Goal: Task Accomplishment & Management: Use online tool/utility

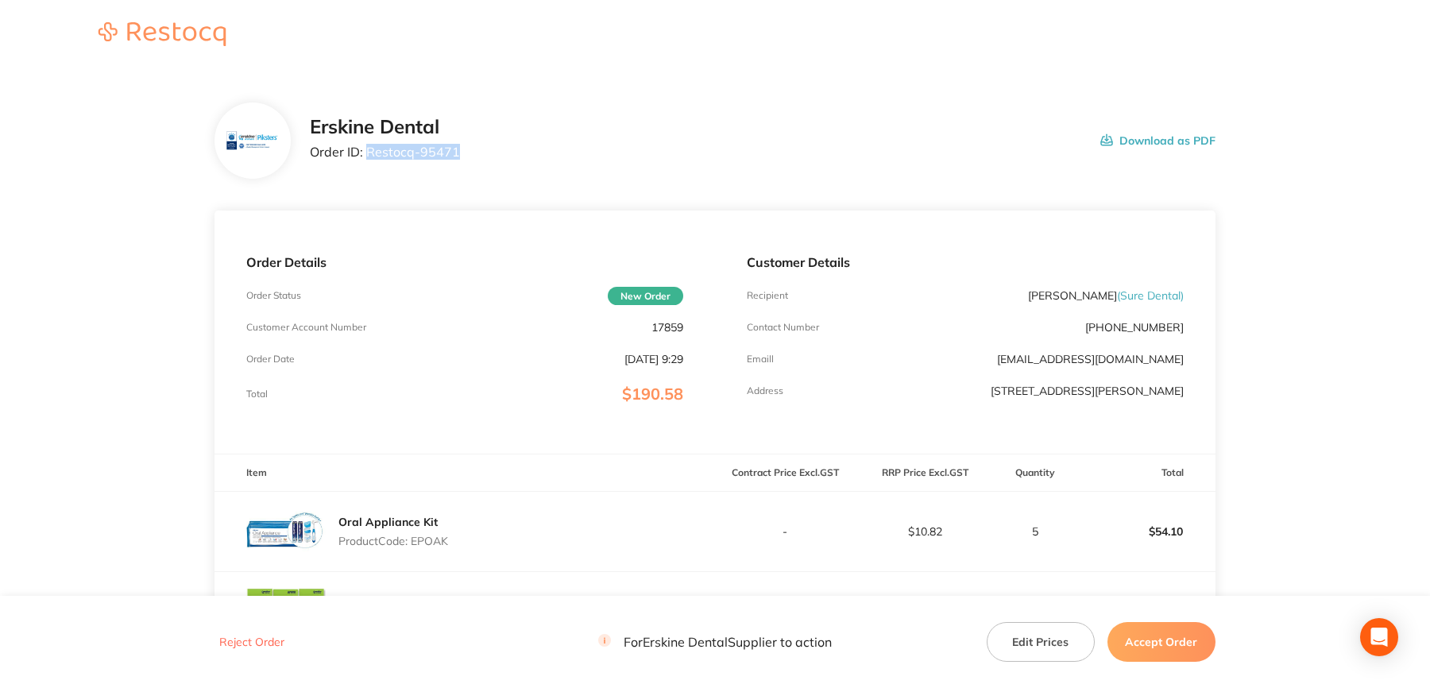
drag, startPoint x: 367, startPoint y: 156, endPoint x: 462, endPoint y: 153, distance: 94.6
click at [462, 153] on div "Erskine Dental Order ID: Restocq- 95471 Download as PDF" at bounding box center [763, 140] width 906 height 49
copy p "Restocq- 95471"
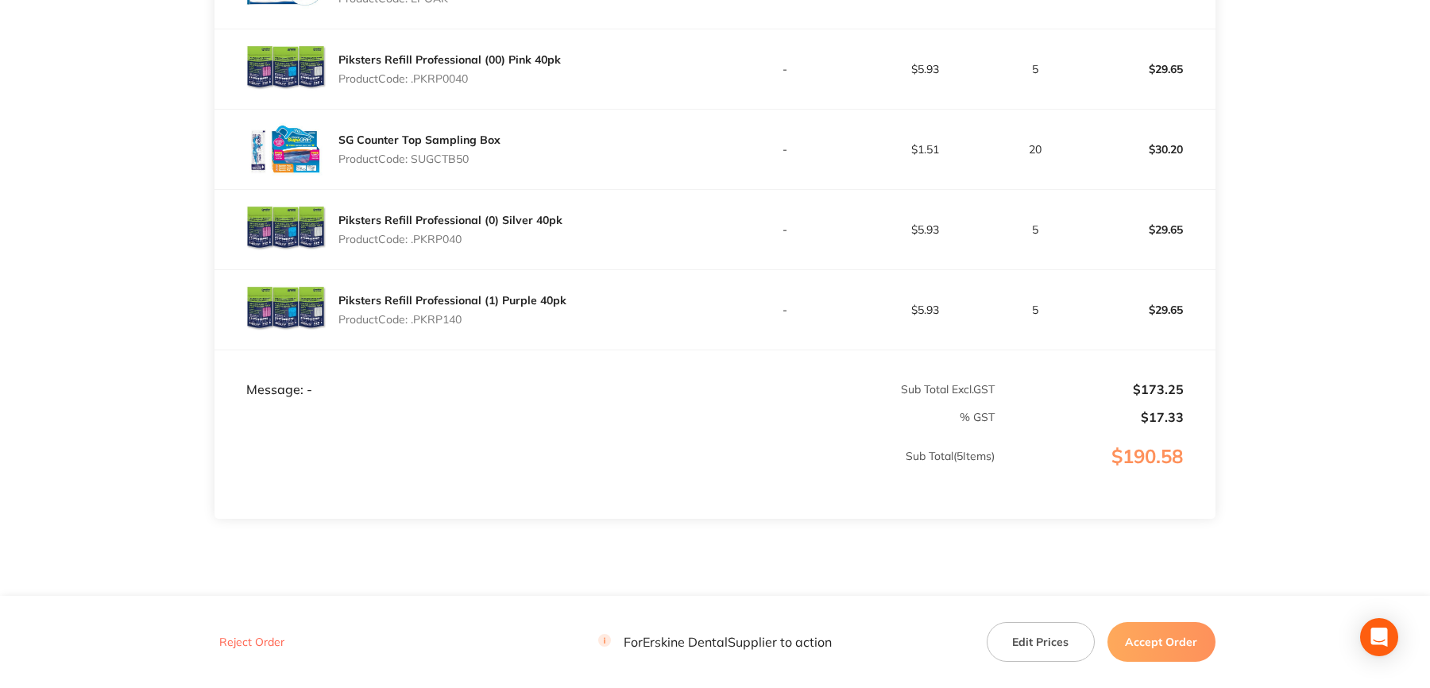
scroll to position [556, 0]
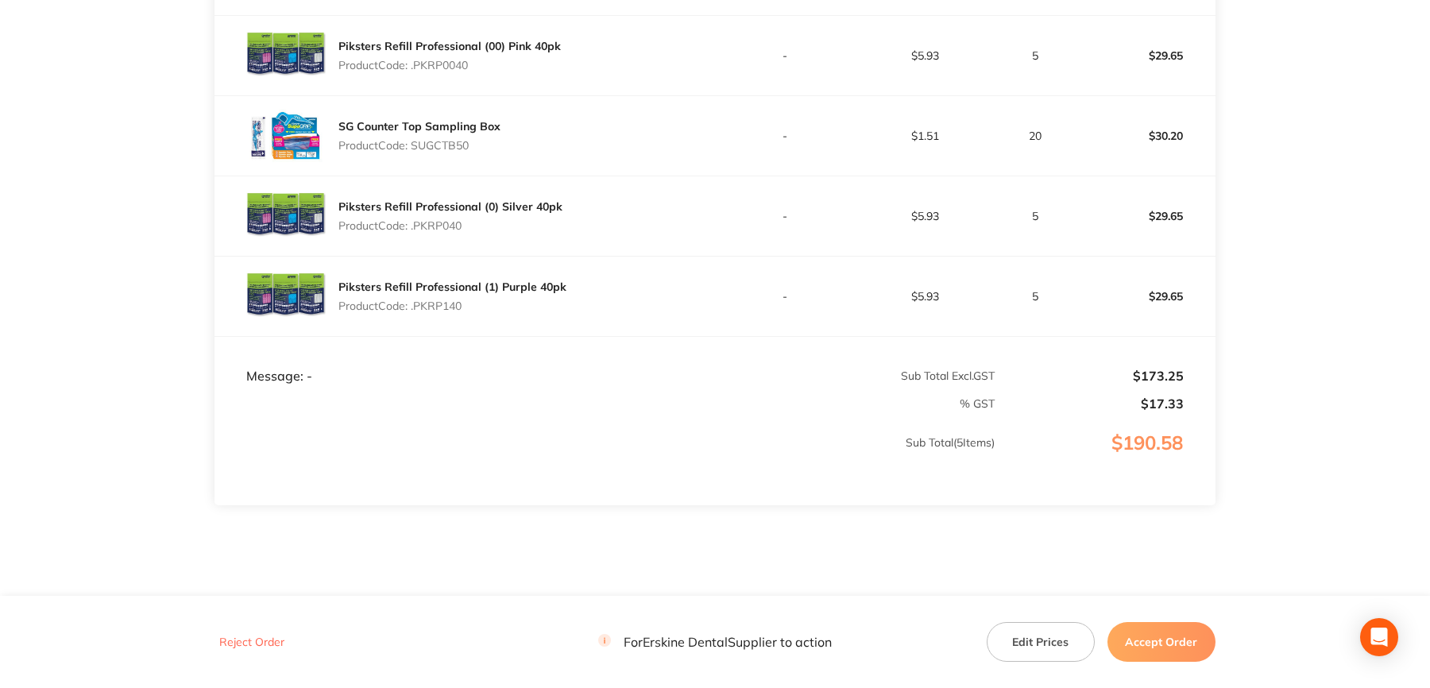
drag, startPoint x: 1142, startPoint y: 632, endPoint x: 1130, endPoint y: 603, distance: 31.7
click at [1143, 636] on button "Accept Order" at bounding box center [1162, 642] width 108 height 40
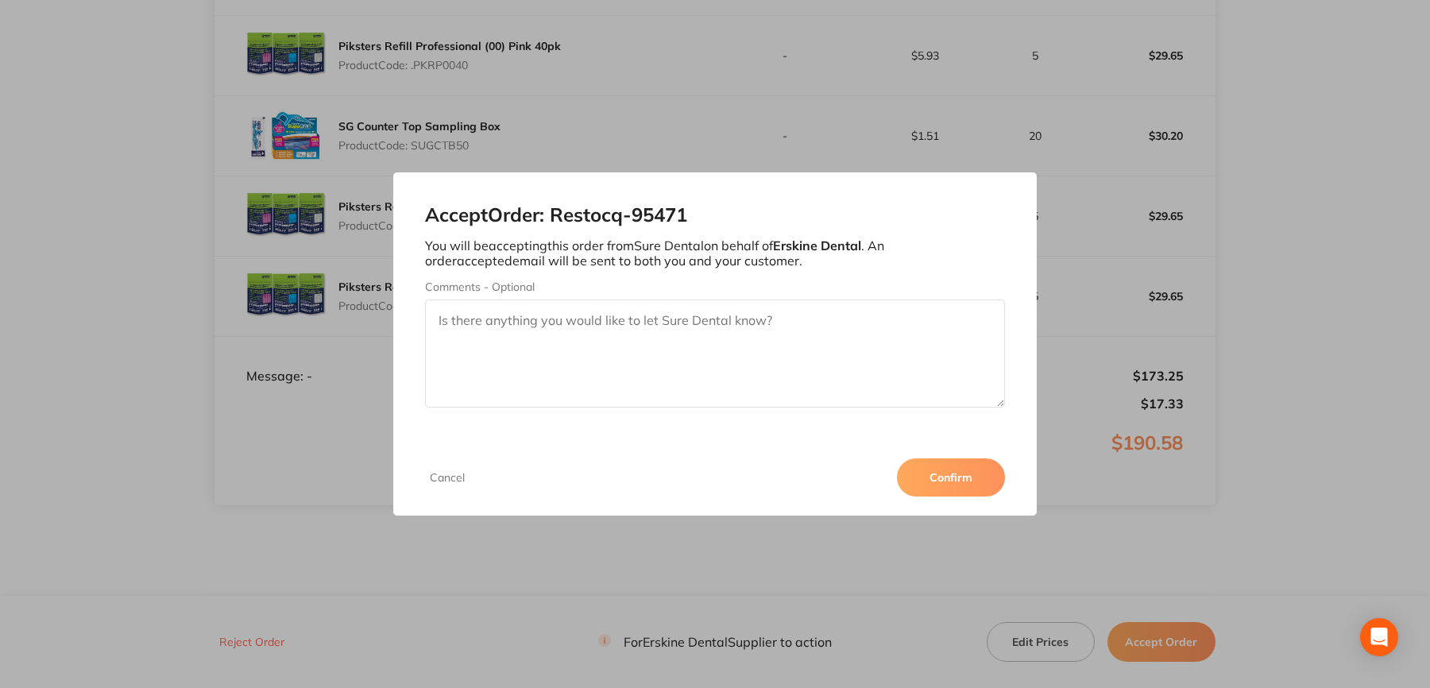
click at [957, 474] on button "Confirm" at bounding box center [951, 477] width 108 height 38
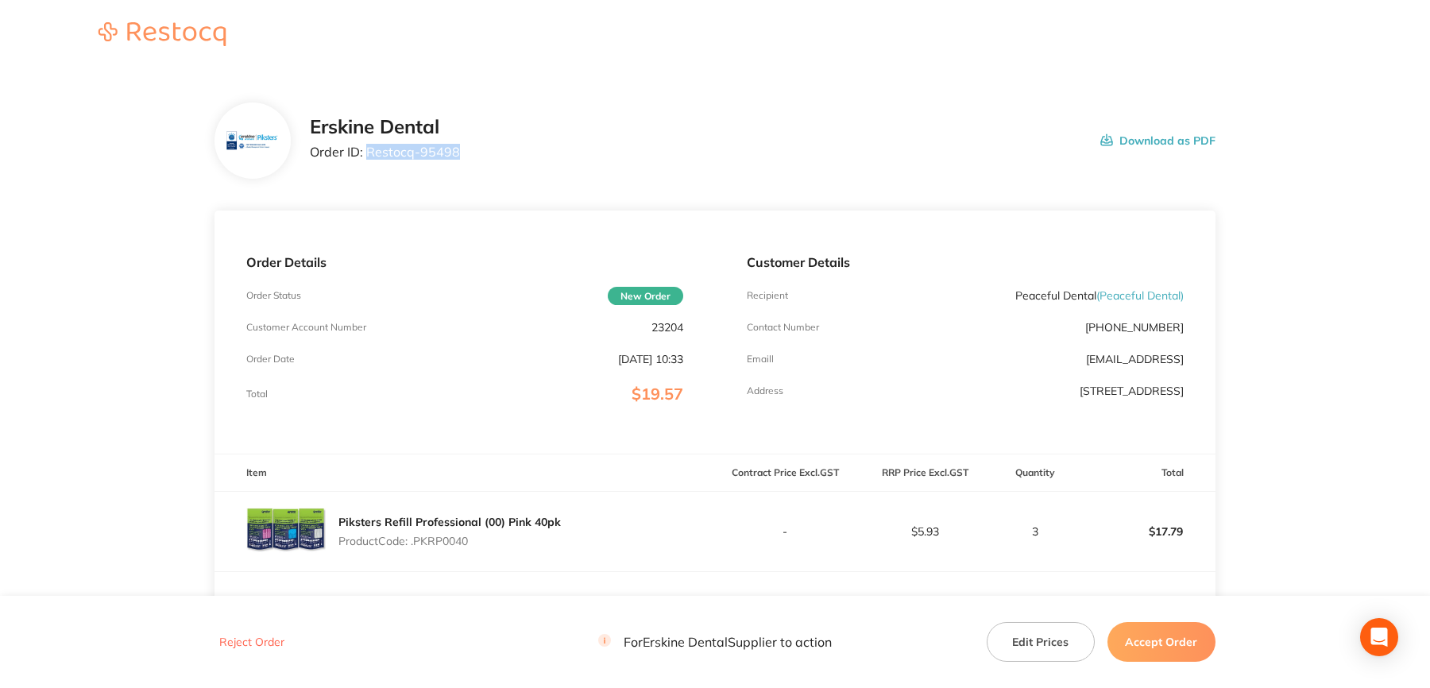
drag, startPoint x: 368, startPoint y: 149, endPoint x: 454, endPoint y: 153, distance: 85.9
click at [454, 153] on p "Order ID: Restocq- 95498" at bounding box center [385, 152] width 150 height 14
copy p "Restocq- 95498"
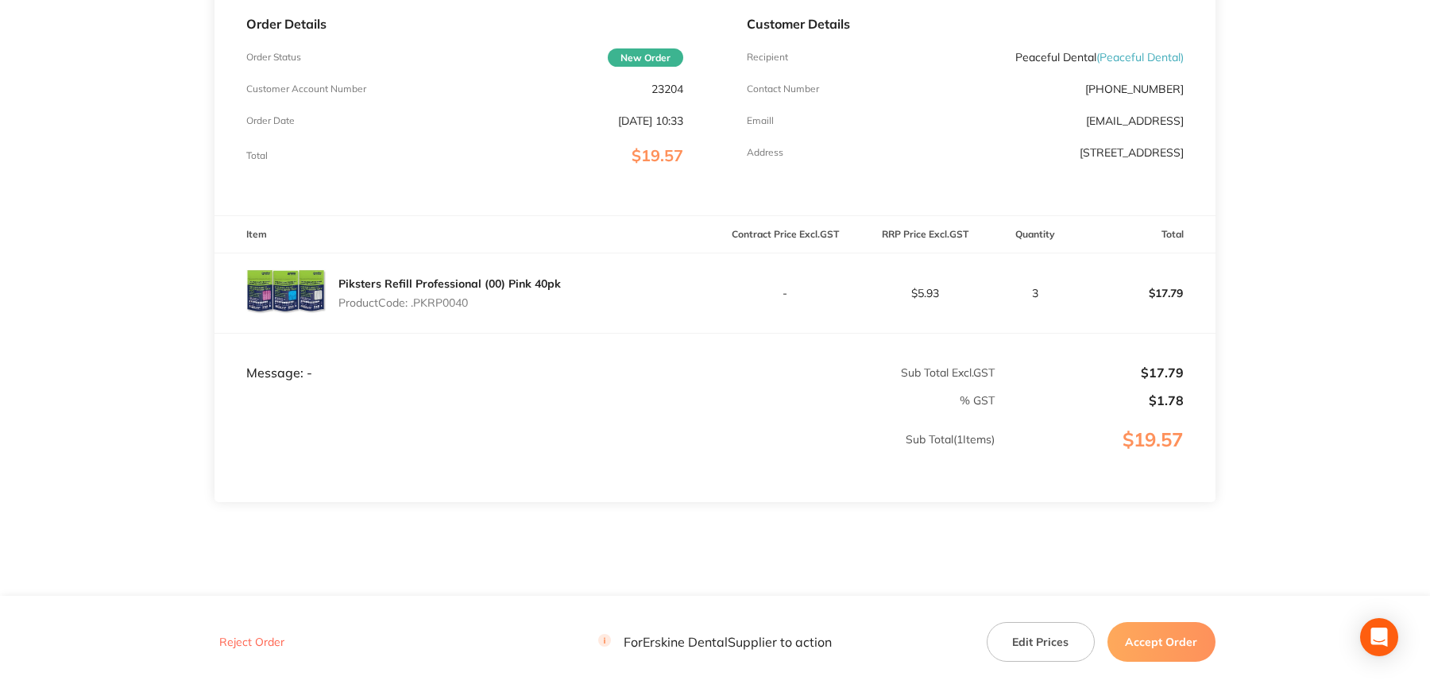
scroll to position [270, 0]
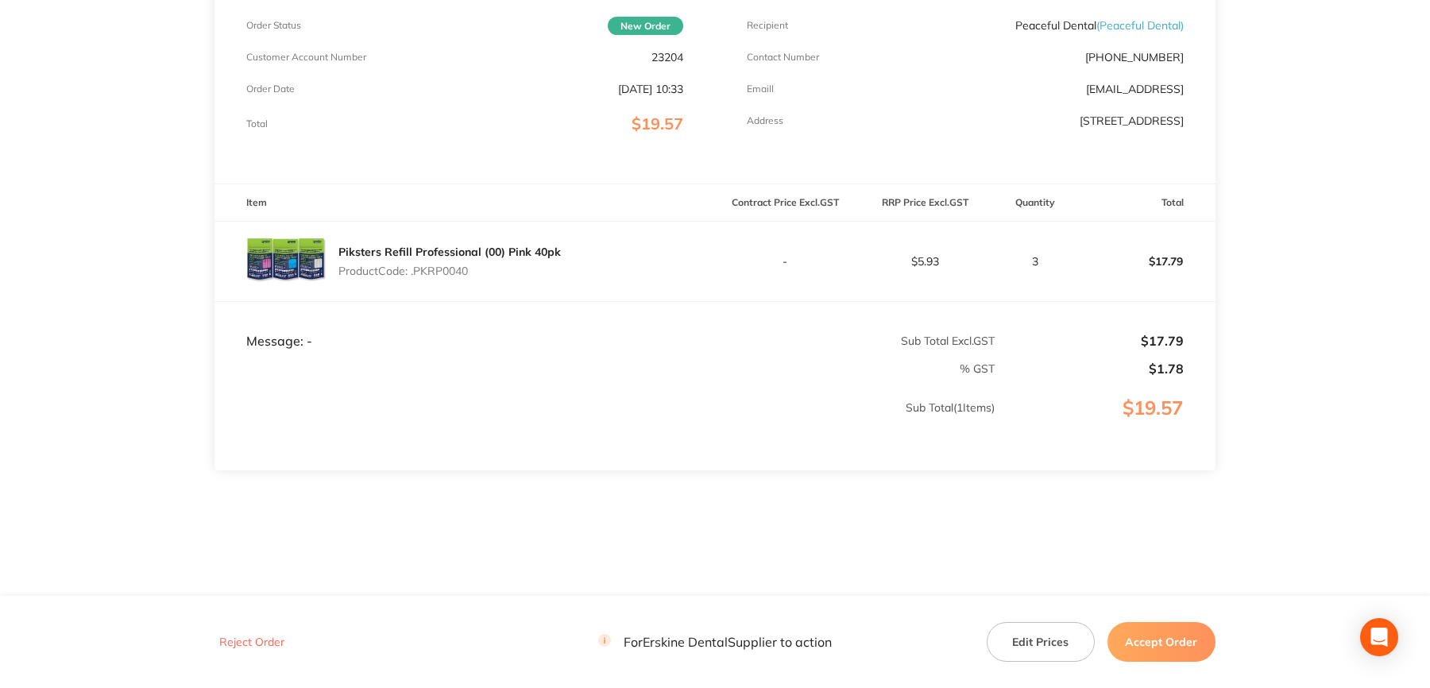
click at [1168, 639] on button "Accept Order" at bounding box center [1162, 642] width 108 height 40
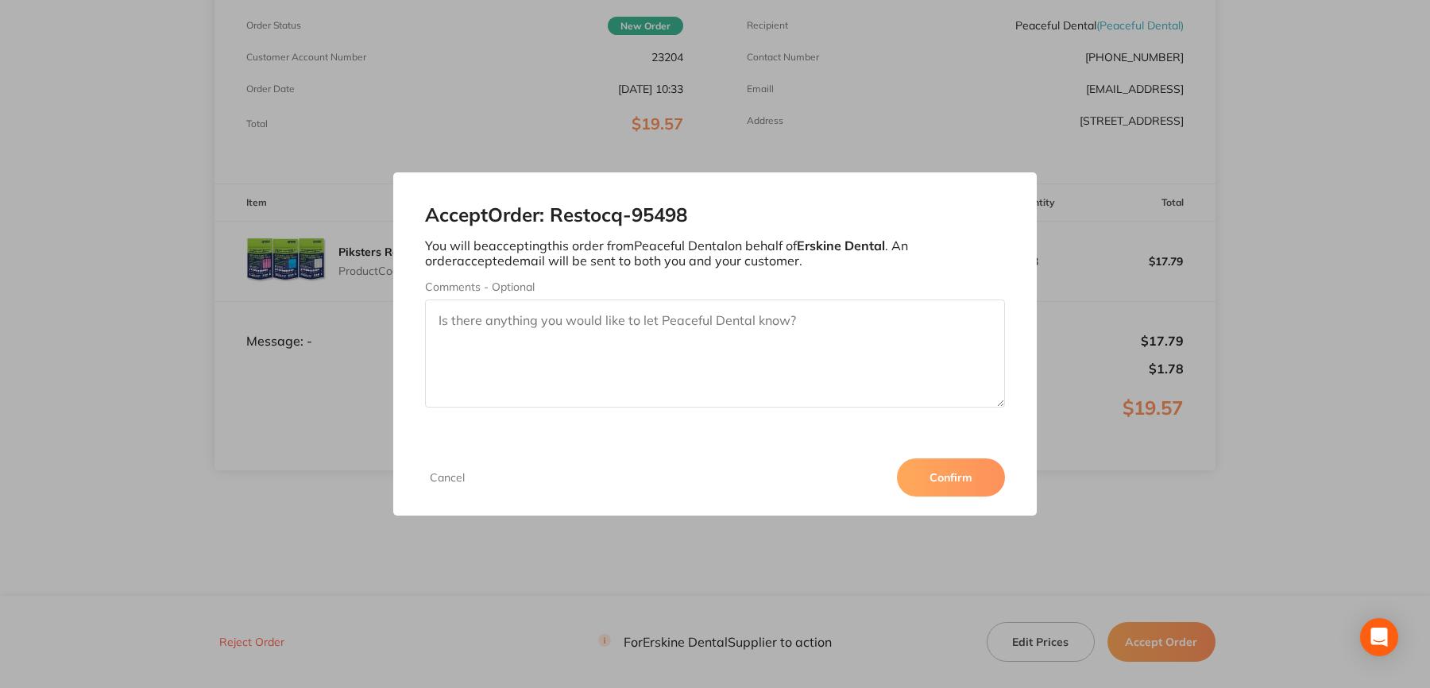
click at [965, 483] on button "Confirm" at bounding box center [951, 477] width 108 height 38
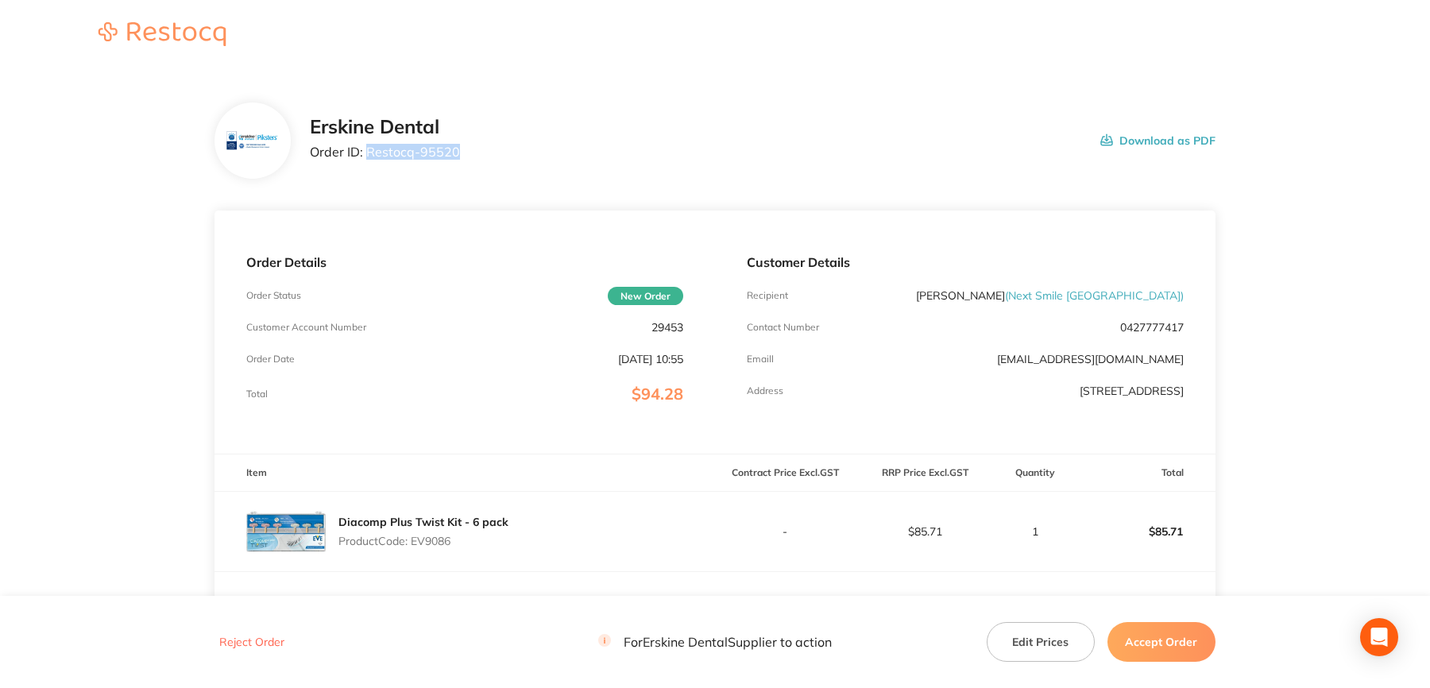
drag, startPoint x: 368, startPoint y: 155, endPoint x: 473, endPoint y: 158, distance: 104.9
click at [473, 158] on div "Erskine Dental Order ID: Restocq- 95520 Download as PDF" at bounding box center [763, 140] width 906 height 49
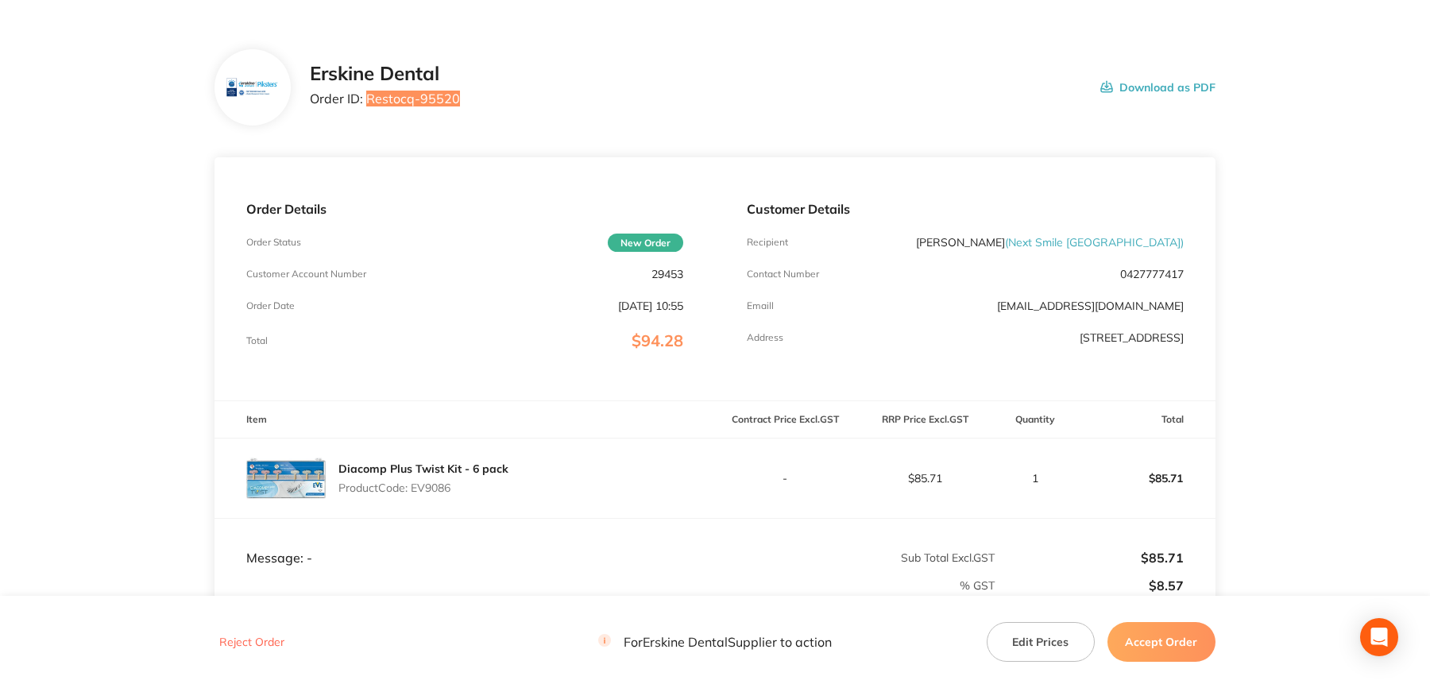
scroll to position [238, 0]
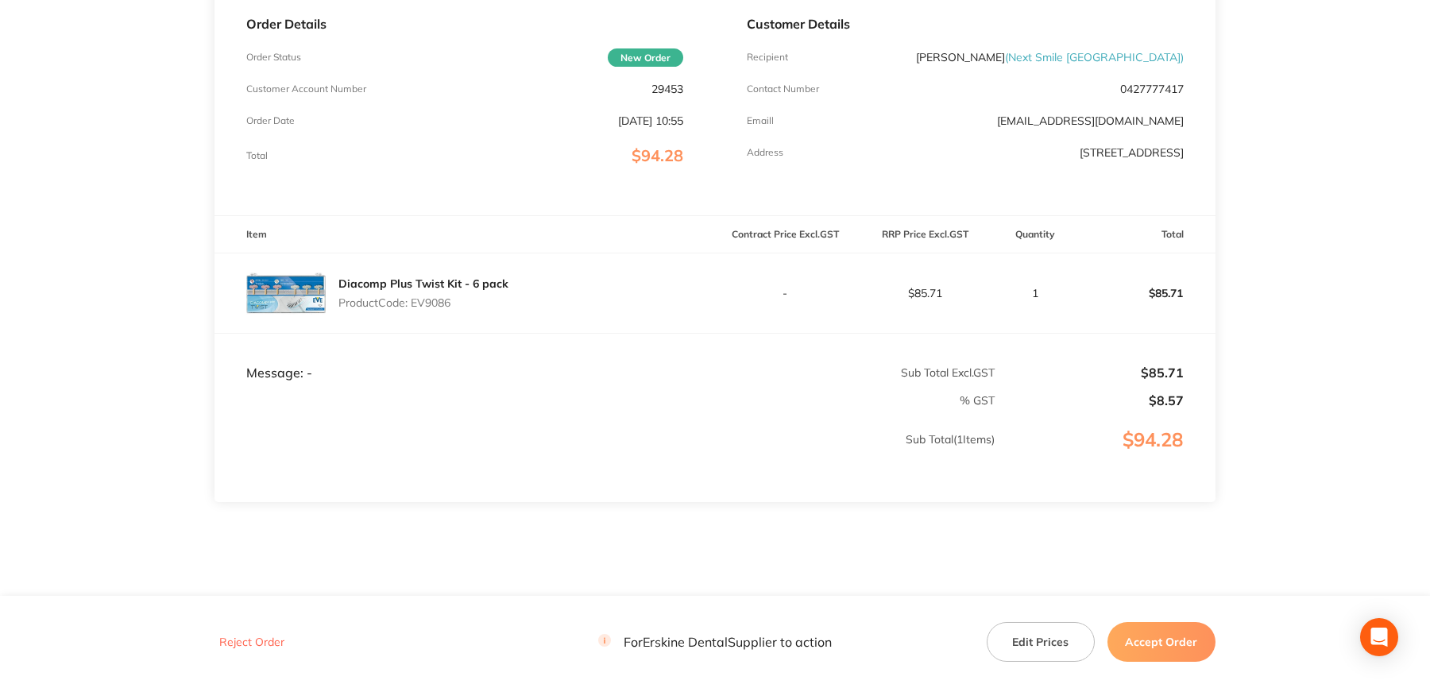
click at [1181, 644] on button "Accept Order" at bounding box center [1162, 642] width 108 height 40
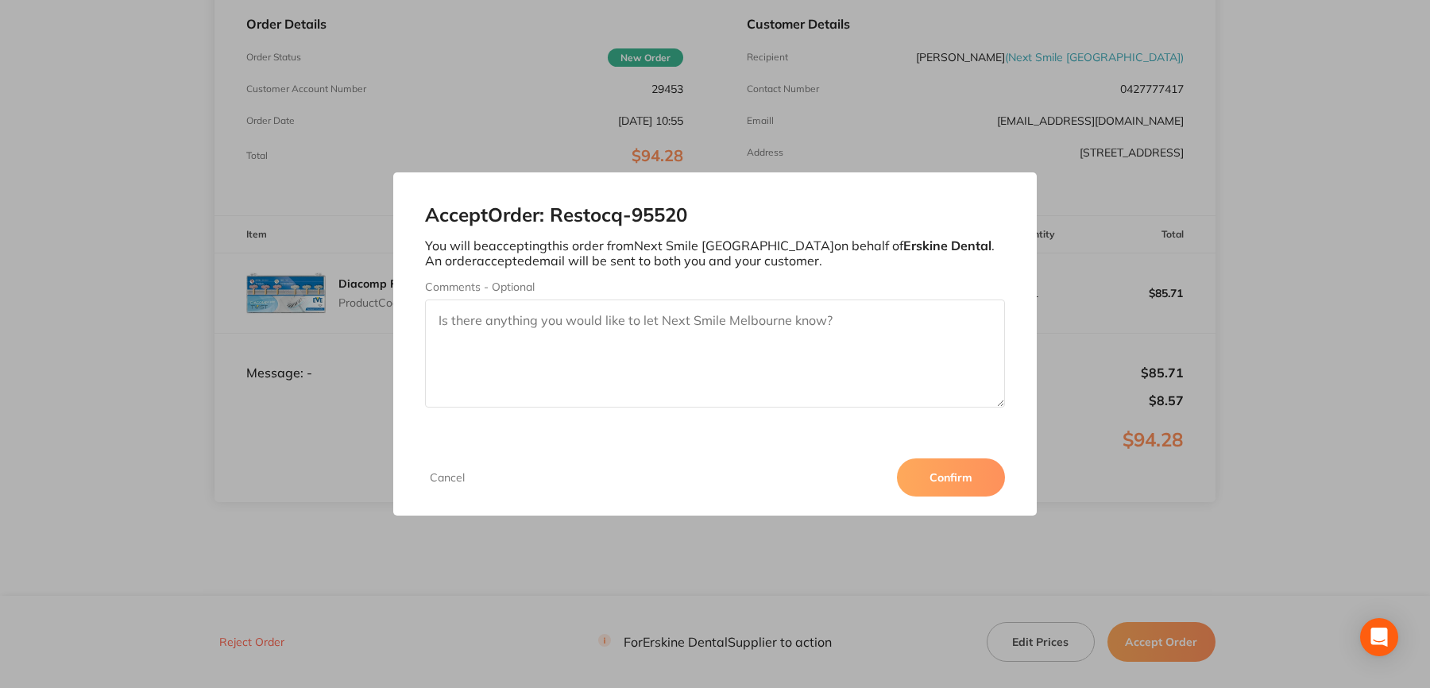
click at [988, 483] on button "Confirm" at bounding box center [951, 477] width 108 height 38
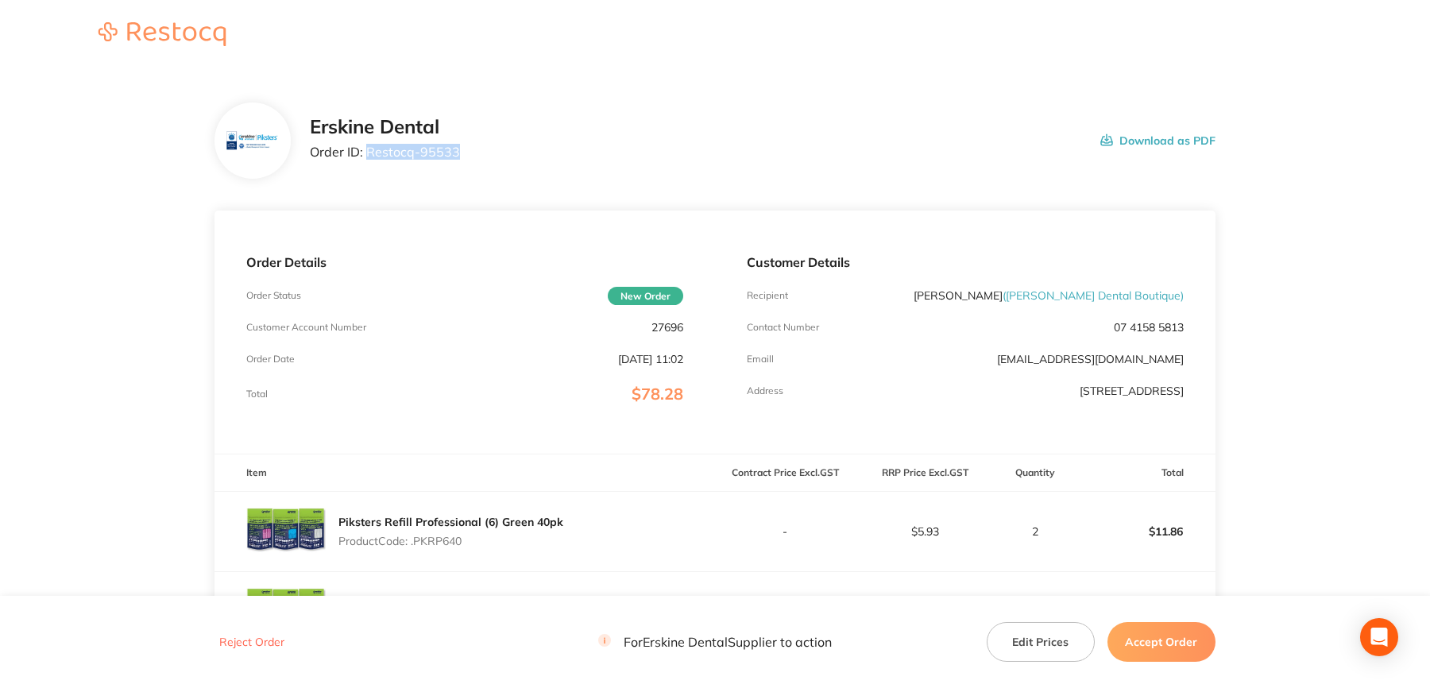
drag, startPoint x: 367, startPoint y: 150, endPoint x: 462, endPoint y: 160, distance: 95.9
click at [462, 160] on div "[PERSON_NAME] Dental Order ID: Restocq- 95533 Download as PDF" at bounding box center [763, 140] width 906 height 49
copy p "Restocq- 95533"
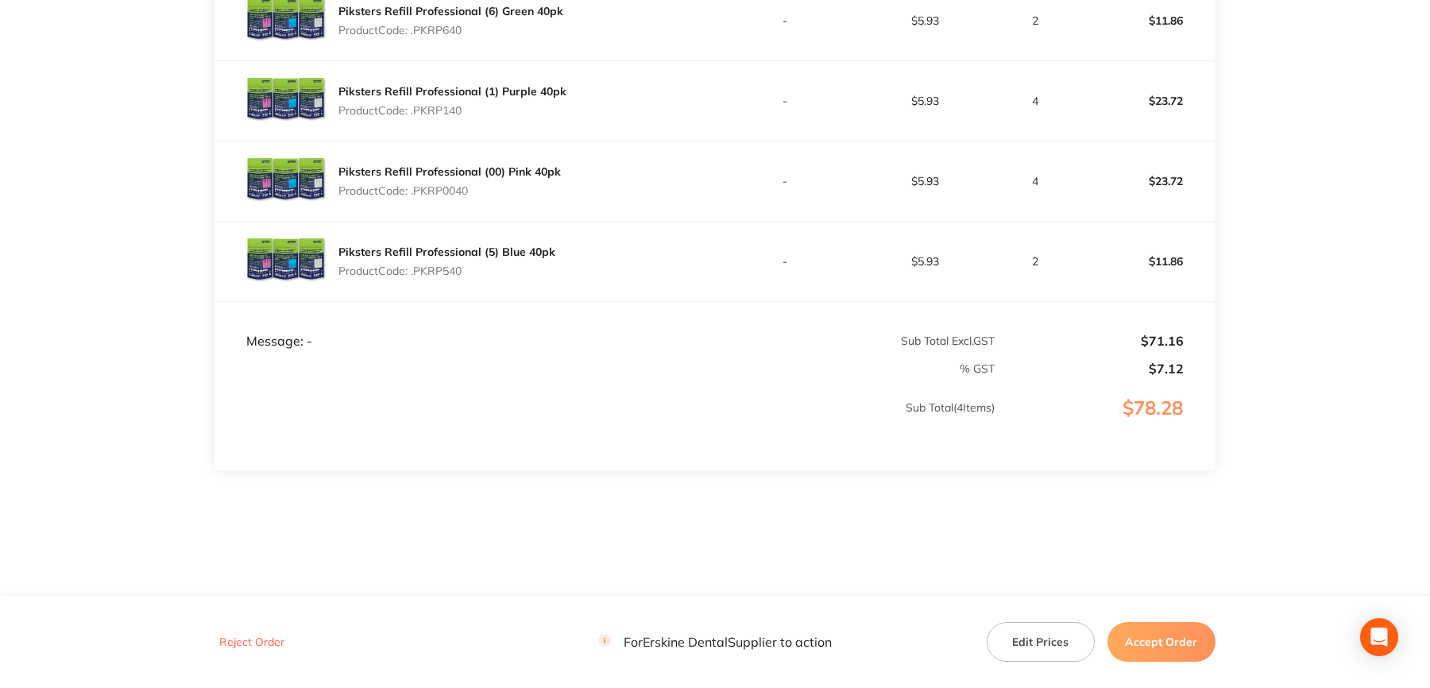
scroll to position [193, 0]
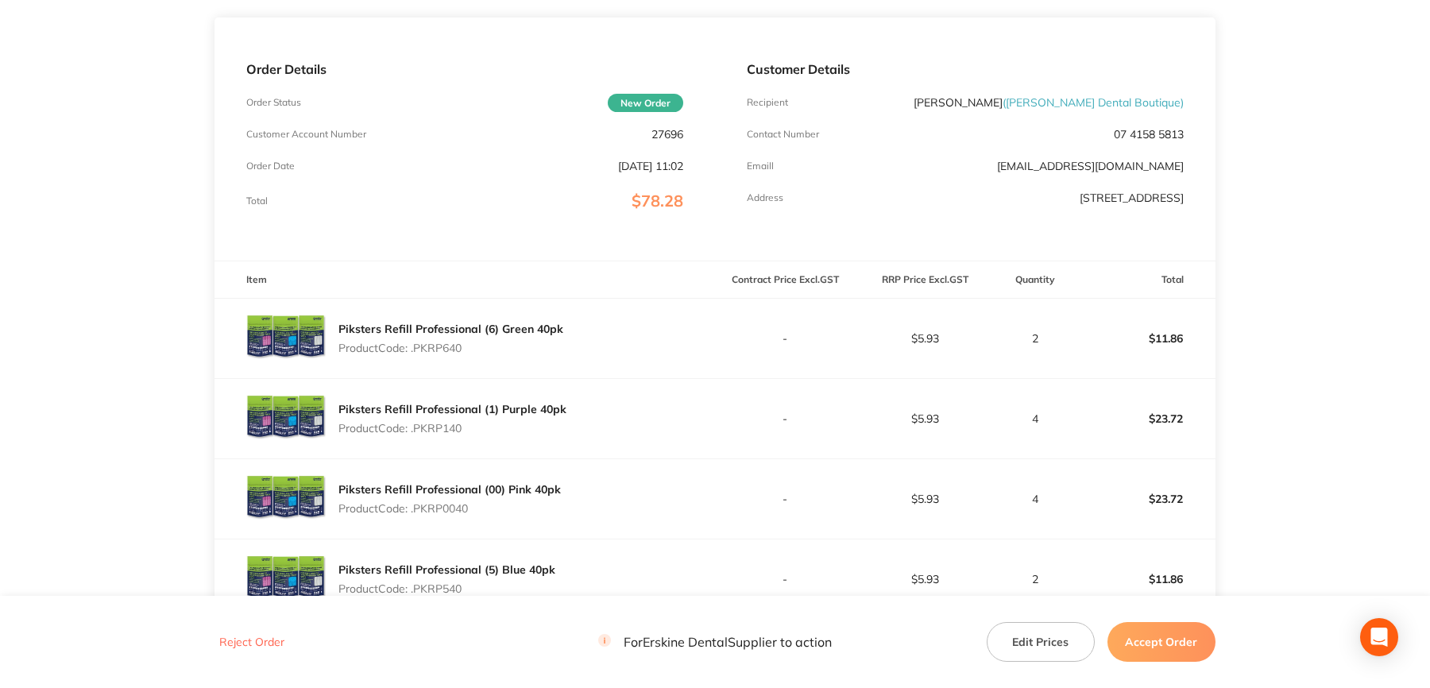
click at [1187, 632] on button "Accept Order" at bounding box center [1162, 642] width 108 height 40
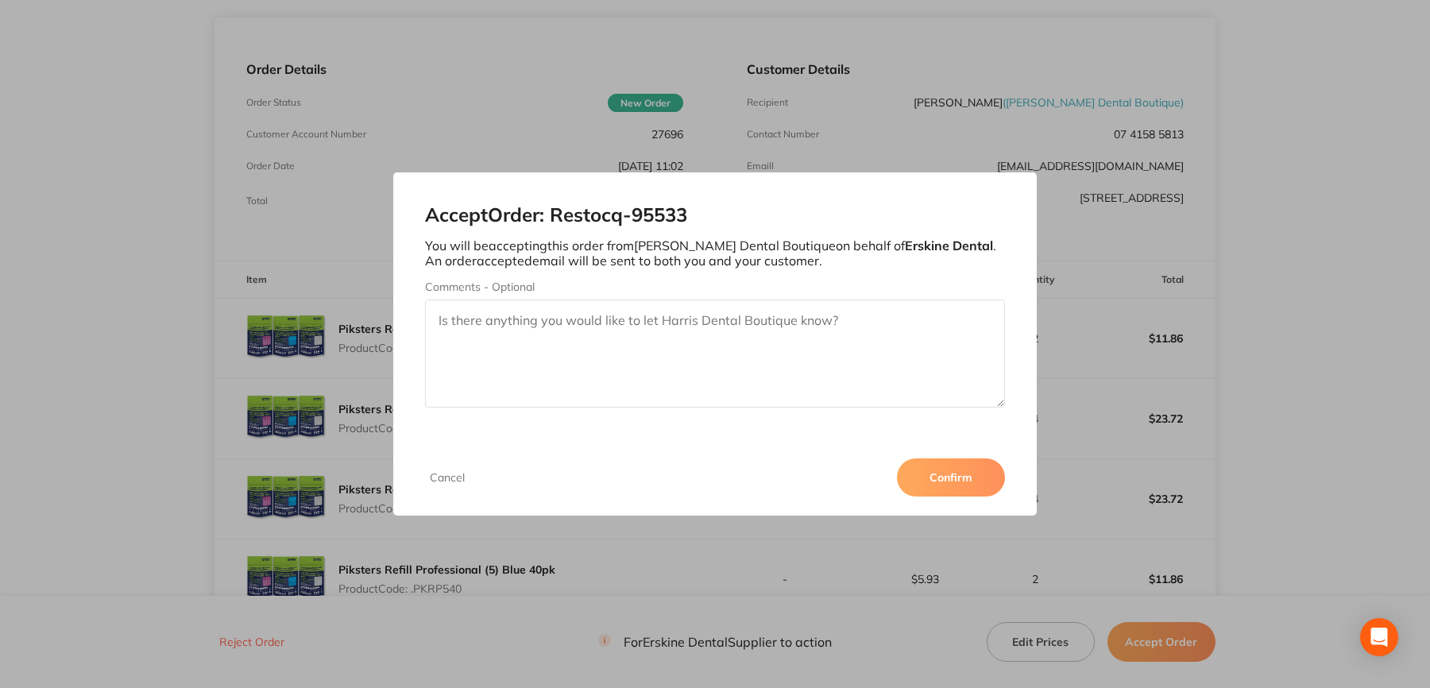
click at [940, 489] on button "Confirm" at bounding box center [951, 477] width 108 height 38
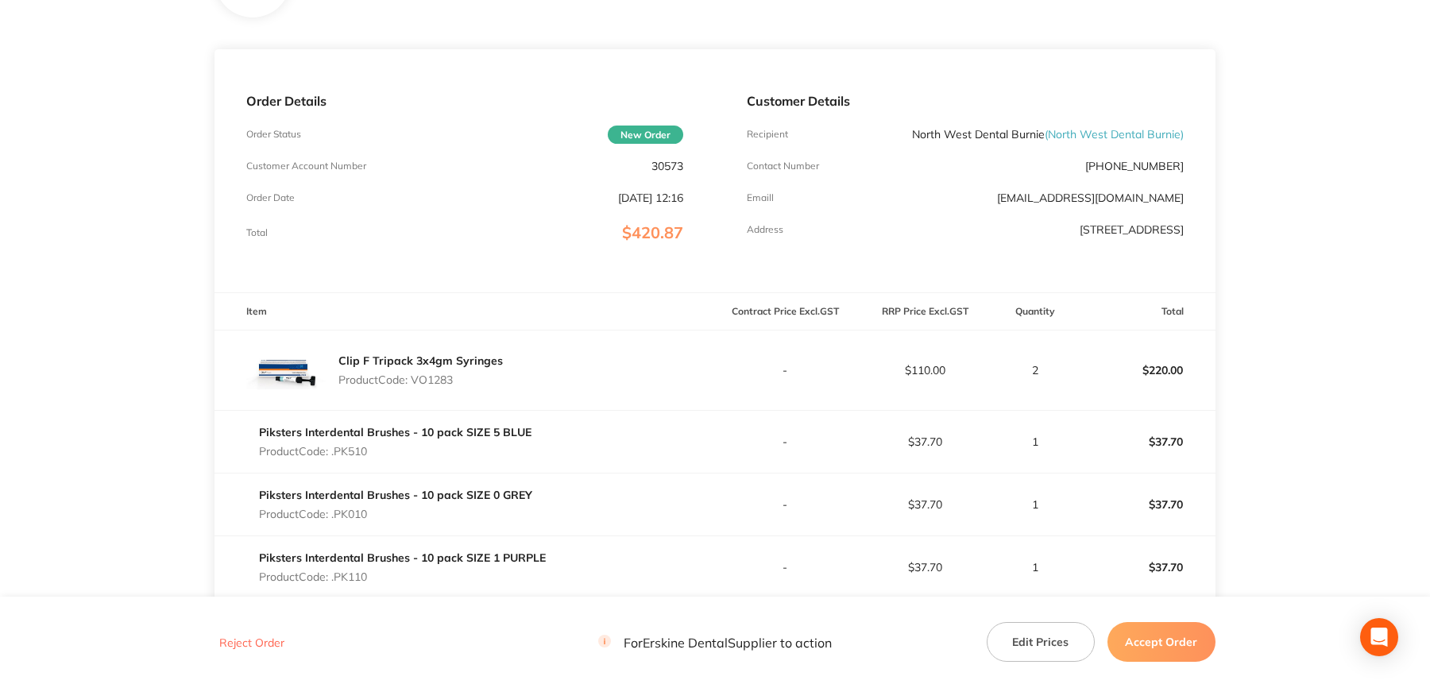
scroll to position [159, 0]
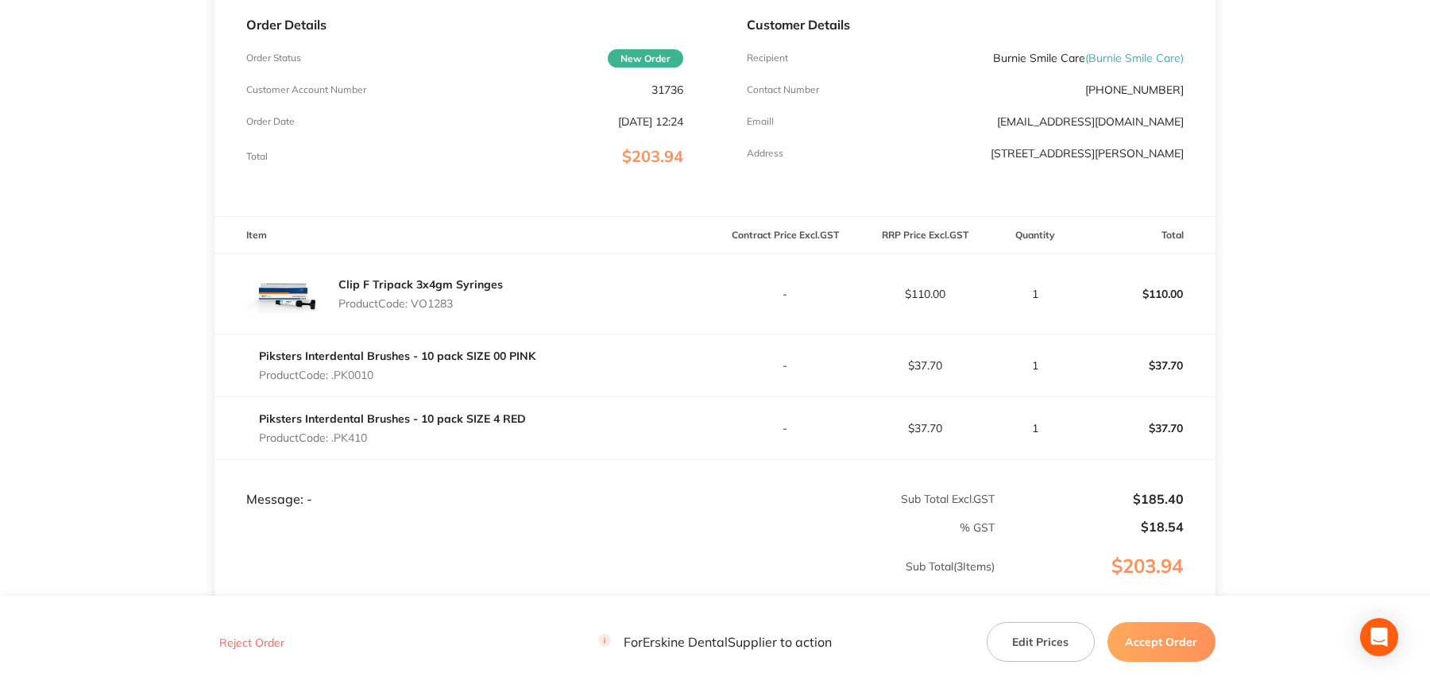
scroll to position [238, 0]
